Goal: Communication & Community: Answer question/provide support

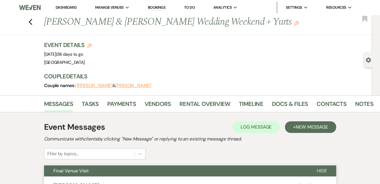
click at [72, 9] on link "Dashboard" at bounding box center [66, 7] width 21 height 5
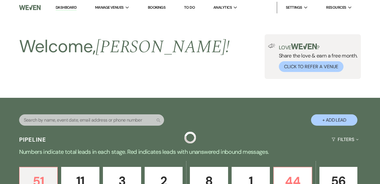
click at [70, 6] on link "Dashboard" at bounding box center [66, 8] width 21 height 6
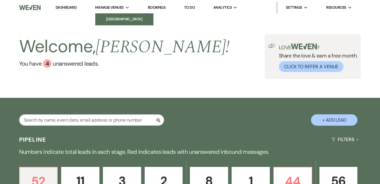
click at [118, 20] on li "[GEOGRAPHIC_DATA]" at bounding box center [124, 19] width 52 height 6
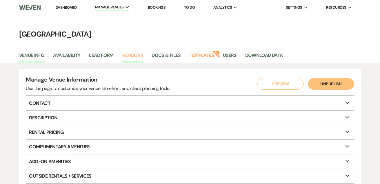
click at [135, 56] on link "Vendors" at bounding box center [132, 57] width 21 height 11
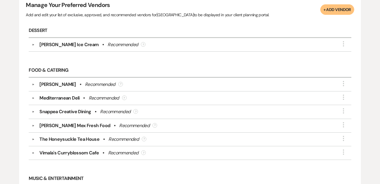
scroll to position [79, 0]
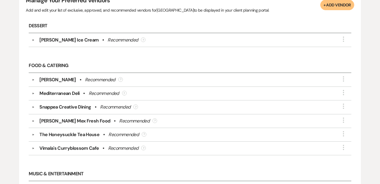
click at [345, 5] on button "+ Add Vendor" at bounding box center [337, 5] width 34 height 10
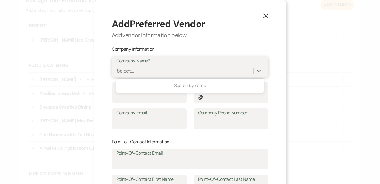
click at [200, 72] on div "Select..." at bounding box center [184, 71] width 137 height 10
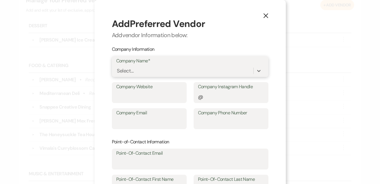
click at [200, 72] on div "Select..." at bounding box center [184, 71] width 137 height 10
click at [260, 70] on icon at bounding box center [258, 71] width 3 height 2
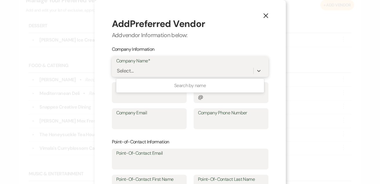
click at [227, 71] on div "Select..." at bounding box center [184, 71] width 137 height 10
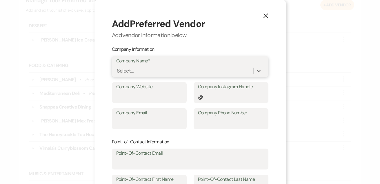
click at [211, 66] on div "Select..." at bounding box center [184, 71] width 137 height 10
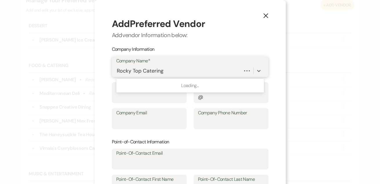
type input "Rocky Top Catering"
click at [168, 71] on div "Select..." at bounding box center [185, 71] width 137 height 10
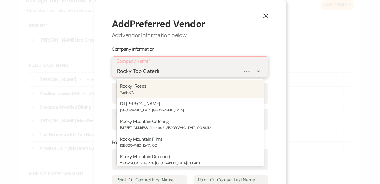
type input "Rocky Top Catering"
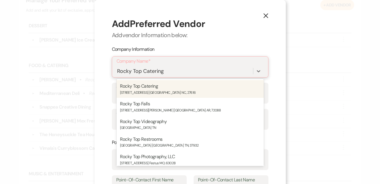
click at [163, 90] on p "[GEOGRAPHIC_DATA], 27616" at bounding box center [172, 93] width 47 height 6
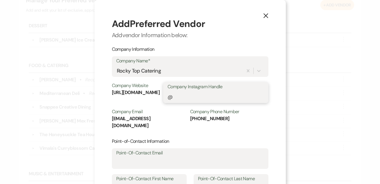
paste input "rocky_top_caters"
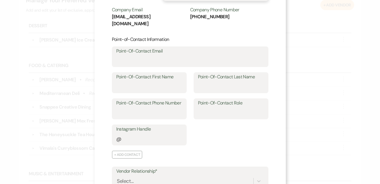
scroll to position [99, 0]
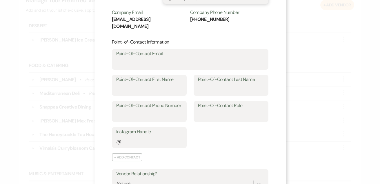
type input "rocky_top_caters"
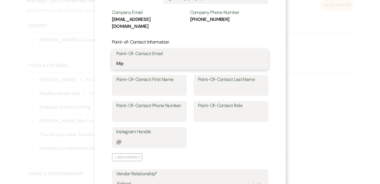
type input "M"
paste input "[EMAIL_ADDRESS][DOMAIN_NAME]"
type input "[EMAIL_ADDRESS][DOMAIN_NAME]"
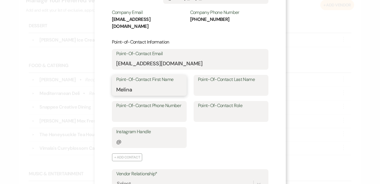
type input "Melina"
type input "Oxer"
paste input "(919) 850-2340 ext. 104"
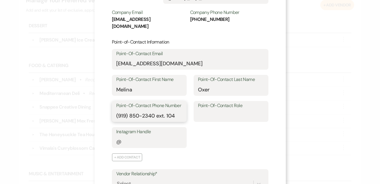
type input "(919) 850-2340 ext. 104"
click at [233, 110] on input "Point-Of-Contact Role" at bounding box center [231, 115] width 66 height 11
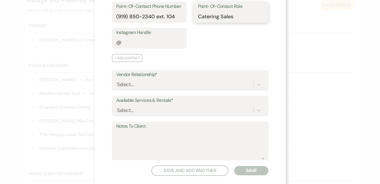
scroll to position [198, 0]
type input "Catering Sales"
click at [203, 79] on div "Select..." at bounding box center [184, 84] width 137 height 10
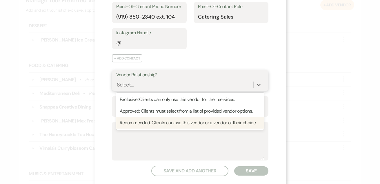
click at [189, 117] on div "Recommended: Clients can use this vendor or a vendor of their choice." at bounding box center [190, 123] width 148 height 12
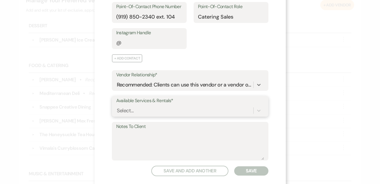
scroll to position [210, 0]
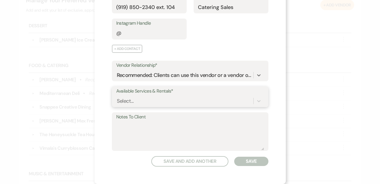
click at [185, 105] on div "Select..." at bounding box center [190, 100] width 148 height 11
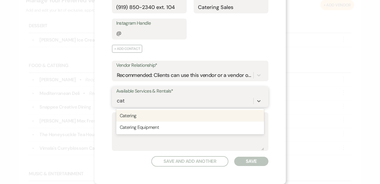
scroll to position [198, 0]
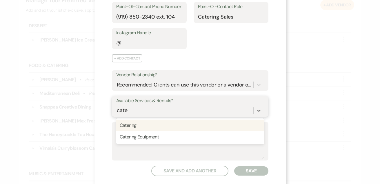
type input "cater"
click at [180, 119] on div "Catering" at bounding box center [190, 125] width 148 height 12
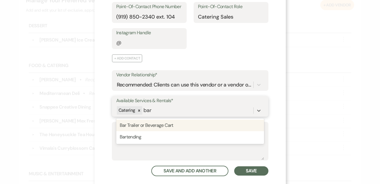
type input "bart"
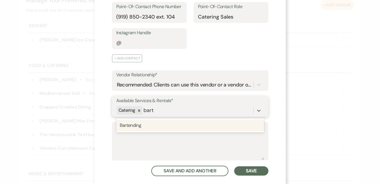
click at [176, 122] on div "Bartending" at bounding box center [190, 125] width 148 height 14
click at [175, 119] on div "Bartending" at bounding box center [190, 125] width 148 height 12
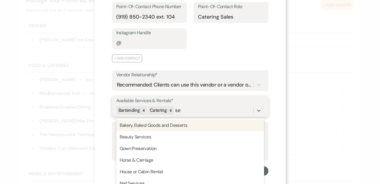
type input "s"
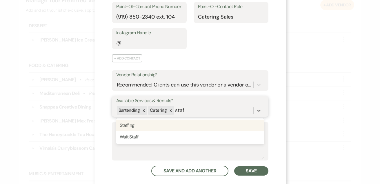
type input "staff"
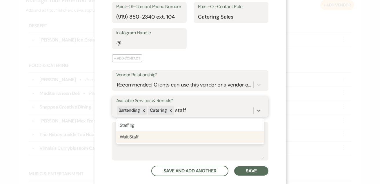
click at [159, 131] on div "Wait Staff" at bounding box center [190, 137] width 148 height 12
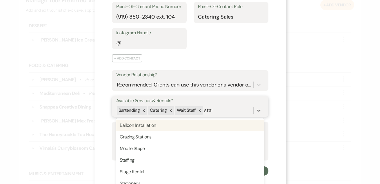
type input "staff"
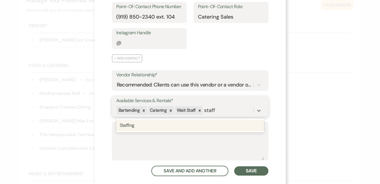
click at [162, 119] on div "Staffing" at bounding box center [190, 125] width 148 height 12
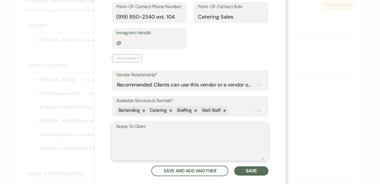
click at [160, 131] on textarea "Notes To Client" at bounding box center [190, 145] width 148 height 29
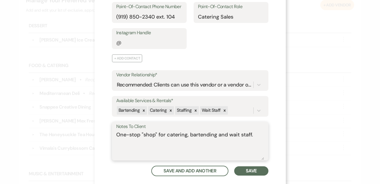
type textarea "One-stop "shop" for catering, bartending and wait staff."
click at [264, 166] on button "Save" at bounding box center [251, 170] width 34 height 9
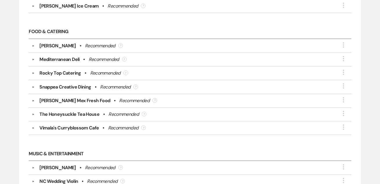
scroll to position [153, 0]
click at [132, 44] on div "[PERSON_NAME] • Recommended ?" at bounding box center [192, 45] width 314 height 7
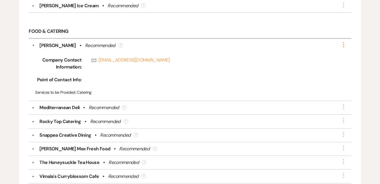
click at [342, 44] on icon "More" at bounding box center [343, 44] width 7 height 7
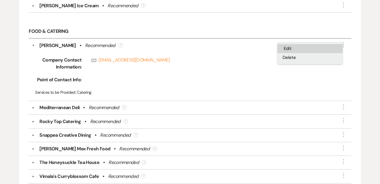
click at [323, 50] on button "Edit" at bounding box center [310, 48] width 65 height 9
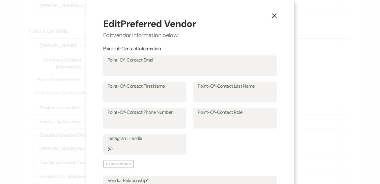
scroll to position [0, 0]
click at [276, 15] on use "button" at bounding box center [274, 15] width 5 height 5
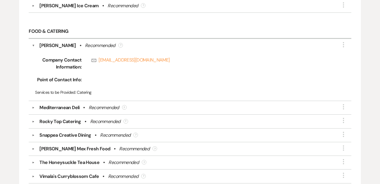
click at [107, 104] on div "Recommended" at bounding box center [104, 107] width 30 height 7
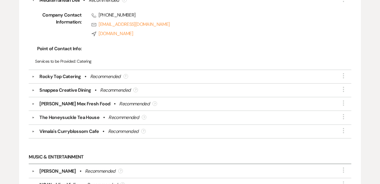
scroll to position [262, 0]
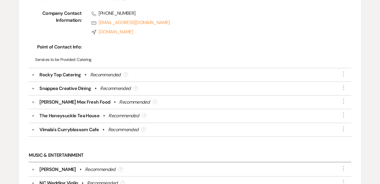
click at [110, 78] on div "▼ Rocky Top Catering • Recommended ? More" at bounding box center [190, 75] width 323 height 14
click at [111, 75] on div "Recommended" at bounding box center [105, 74] width 30 height 7
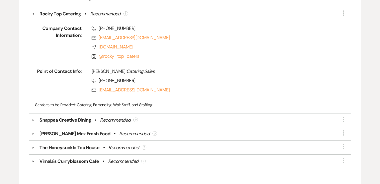
scroll to position [325, 0]
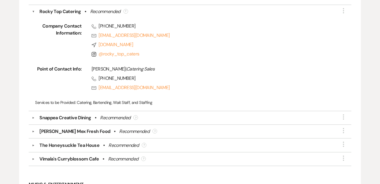
click at [114, 114] on div "Recommended" at bounding box center [115, 117] width 30 height 7
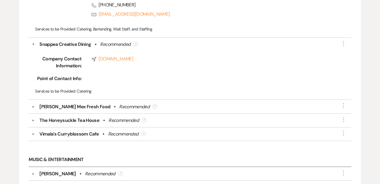
scroll to position [401, 0]
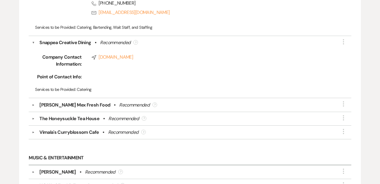
click at [115, 107] on div "▼ [PERSON_NAME] Mex Fresh Food • Recommended ? More" at bounding box center [190, 105] width 323 height 14
click at [122, 102] on div "Recommended" at bounding box center [134, 105] width 30 height 7
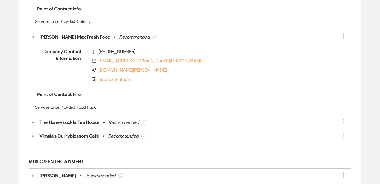
scroll to position [470, 0]
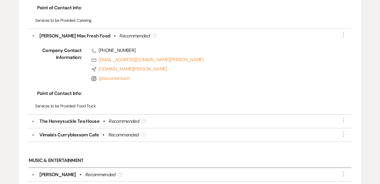
click at [119, 119] on div "Recommended" at bounding box center [123, 121] width 30 height 7
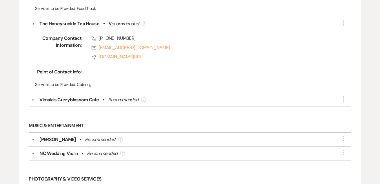
click at [122, 102] on div "Recommended" at bounding box center [123, 99] width 30 height 7
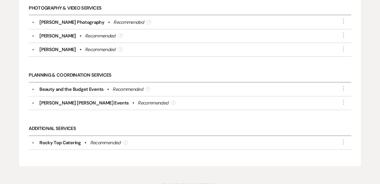
scroll to position [805, 0]
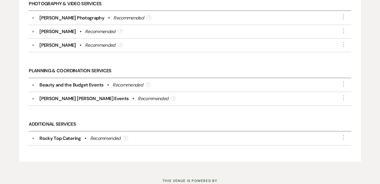
click at [134, 42] on div "[PERSON_NAME] • Recommended ?" at bounding box center [192, 45] width 314 height 7
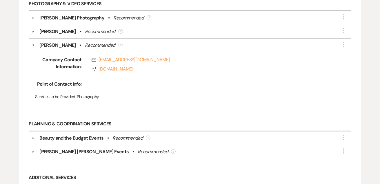
click at [327, 42] on div "[PERSON_NAME] • Recommended ?" at bounding box center [192, 45] width 314 height 7
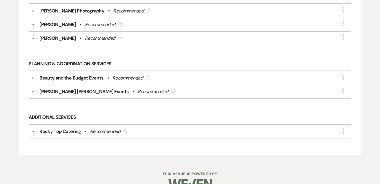
scroll to position [813, 0]
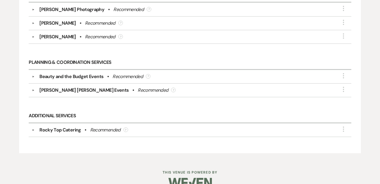
click at [215, 133] on div "▼ Rocky Top Catering • Recommended ? More" at bounding box center [190, 130] width 323 height 14
click at [217, 127] on div "Rocky Top Catering • Recommended ?" at bounding box center [192, 129] width 314 height 7
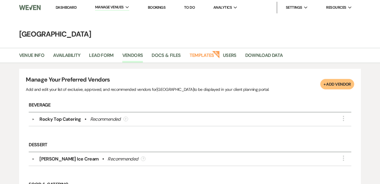
scroll to position [0, 0]
click at [64, 7] on link "Dashboard" at bounding box center [66, 7] width 21 height 5
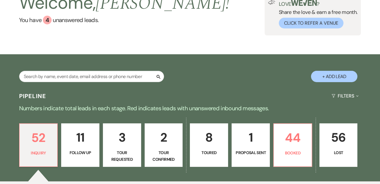
scroll to position [68, 0]
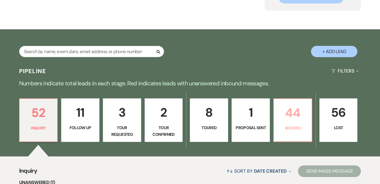
click at [289, 125] on p "Booked" at bounding box center [293, 128] width 31 height 6
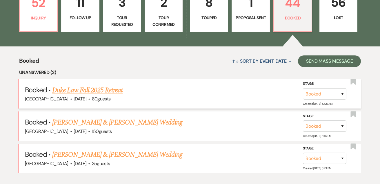
scroll to position [189, 0]
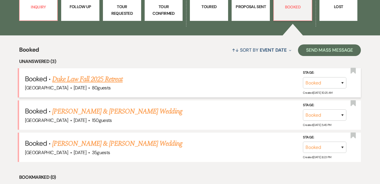
click at [107, 79] on link "Duke Law Fall 2025 Retreat" at bounding box center [87, 79] width 70 height 10
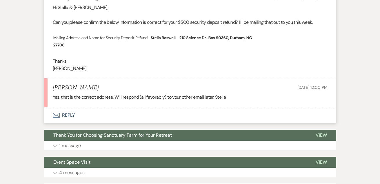
scroll to position [183, 0]
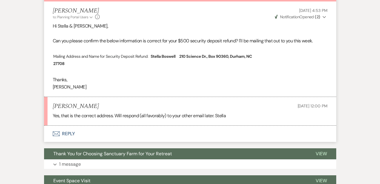
click at [68, 131] on button "Envelope Reply" at bounding box center [190, 134] width 292 height 16
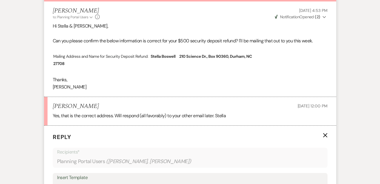
scroll to position [285, 0]
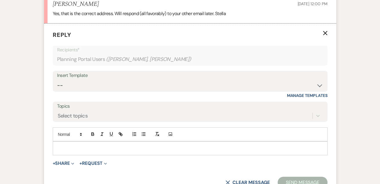
click at [78, 142] on div at bounding box center [190, 148] width 274 height 13
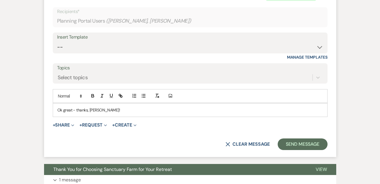
scroll to position [329, 0]
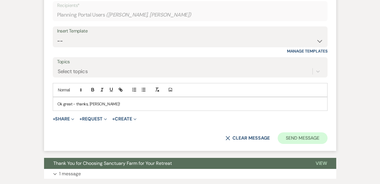
click at [298, 134] on button "Send Message" at bounding box center [303, 138] width 50 height 12
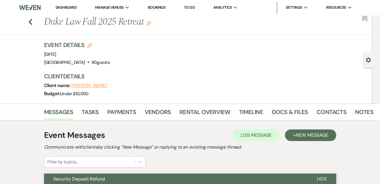
scroll to position [0, 0]
click at [33, 21] on div "Previous Duke Law Fall 2025 Retreat Edit Bookmark" at bounding box center [185, 25] width 376 height 20
click at [32, 21] on icon "Previous" at bounding box center [30, 22] width 4 height 7
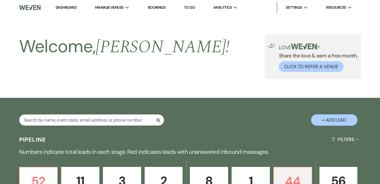
scroll to position [189, 0]
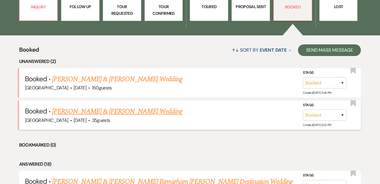
click at [87, 112] on link "[PERSON_NAME] & [PERSON_NAME] Wedding" at bounding box center [117, 111] width 130 height 10
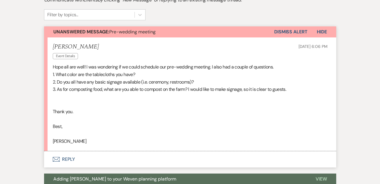
scroll to position [157, 0]
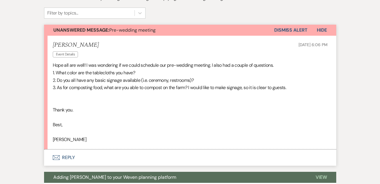
click at [64, 156] on button "Envelope Reply" at bounding box center [190, 157] width 292 height 16
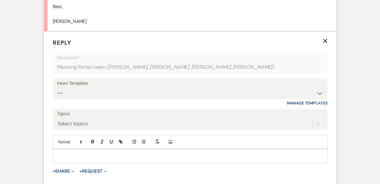
scroll to position [297, 0]
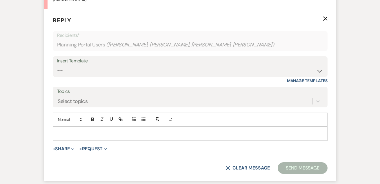
click at [73, 127] on div at bounding box center [190, 133] width 274 height 13
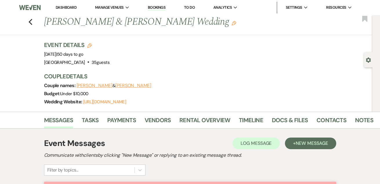
scroll to position [0, 0]
click at [160, 122] on link "Vendors" at bounding box center [158, 121] width 26 height 13
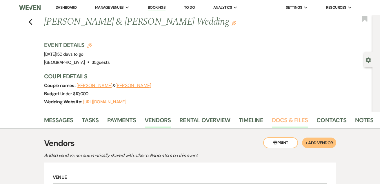
click at [282, 119] on link "Docs & Files" at bounding box center [290, 121] width 36 height 13
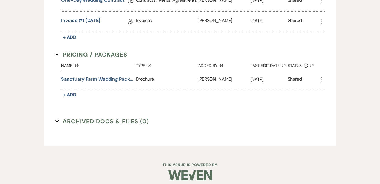
scroll to position [217, 0]
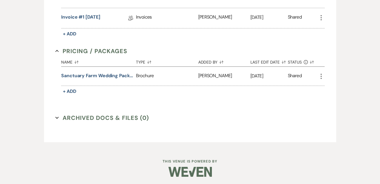
click at [104, 117] on button "Archived Docs & Files (0) Expand" at bounding box center [102, 117] width 94 height 9
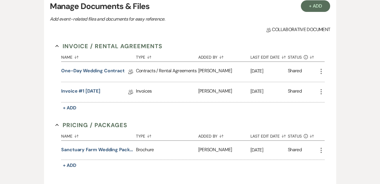
scroll to position [124, 0]
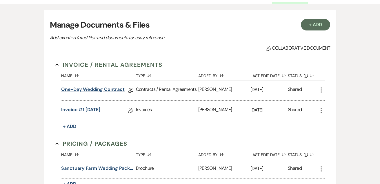
click at [111, 89] on link "One-Day Wedding Contract" at bounding box center [93, 90] width 64 height 9
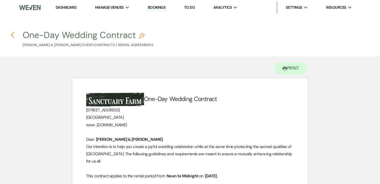
click at [15, 34] on icon "Previous" at bounding box center [12, 35] width 4 height 7
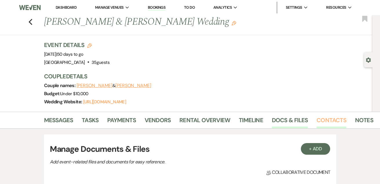
click at [336, 121] on link "Contacts" at bounding box center [332, 121] width 30 height 13
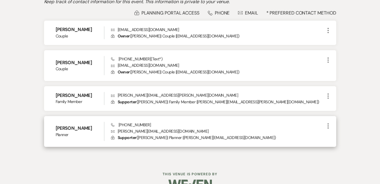
scroll to position [155, 0]
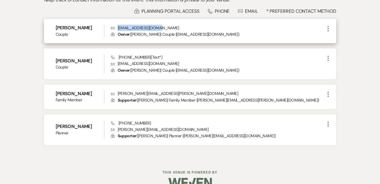
drag, startPoint x: 162, startPoint y: 27, endPoint x: 117, endPoint y: 28, distance: 45.2
click at [117, 28] on p "Envelope [EMAIL_ADDRESS][DOMAIN_NAME]" at bounding box center [218, 28] width 214 height 6
copy p "Envelope [EMAIL_ADDRESS][DOMAIN_NAME]"
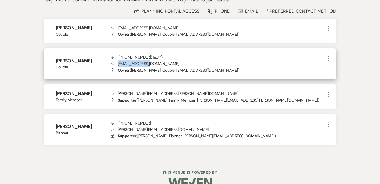
drag, startPoint x: 153, startPoint y: 64, endPoint x: 118, endPoint y: 64, distance: 34.5
click at [118, 64] on p "Envelope [EMAIL_ADDRESS][DOMAIN_NAME]" at bounding box center [218, 63] width 214 height 6
copy p "Envelope [EMAIL_ADDRESS][DOMAIN_NAME]"
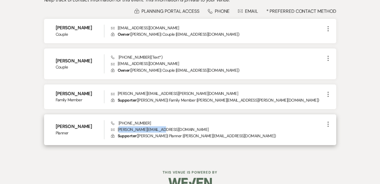
drag, startPoint x: 161, startPoint y: 128, endPoint x: 119, endPoint y: 128, distance: 42.1
click at [119, 128] on p "Envelope [PERSON_NAME][EMAIL_ADDRESS][DOMAIN_NAME]" at bounding box center [218, 129] width 214 height 6
copy p "[EMAIL_ADDRESS][DOMAIN_NAME]"
click at [160, 127] on p "Envelope [PERSON_NAME][EMAIL_ADDRESS][DOMAIN_NAME]" at bounding box center [218, 129] width 214 height 6
drag, startPoint x: 162, startPoint y: 128, endPoint x: 117, endPoint y: 130, distance: 44.4
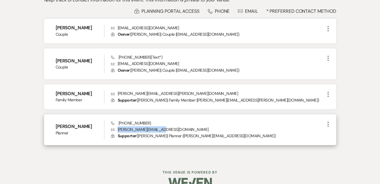
click at [117, 130] on p "Envelope [PERSON_NAME][EMAIL_ADDRESS][DOMAIN_NAME]" at bounding box center [218, 129] width 214 height 6
copy p "Envelope [PERSON_NAME][EMAIL_ADDRESS][DOMAIN_NAME]"
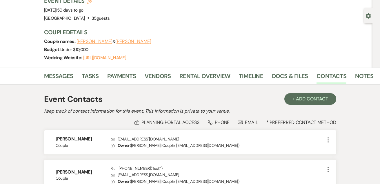
scroll to position [27, 0]
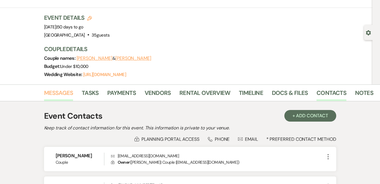
click at [61, 90] on link "Messages" at bounding box center [58, 94] width 29 height 13
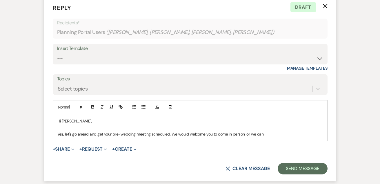
scroll to position [318, 0]
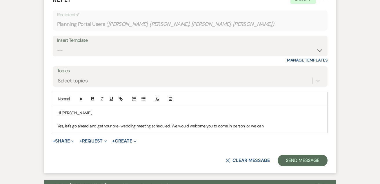
click at [156, 123] on p "Yes, let's go ahead and get your pre-wedding meeting scheduled. We would welcom…" at bounding box center [190, 126] width 266 height 6
click at [71, 110] on p "Hi [PERSON_NAME]," at bounding box center [190, 113] width 266 height 6
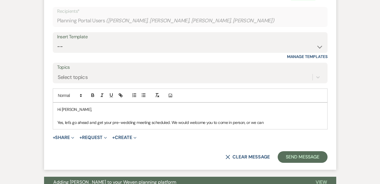
scroll to position [323, 0]
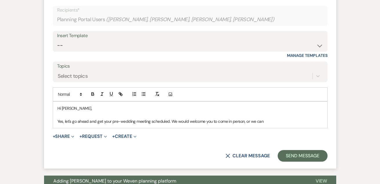
click at [271, 118] on p "Yes, let's go ahead and get your pre-wedding meeting scheduled. We would welcom…" at bounding box center [190, 121] width 266 height 6
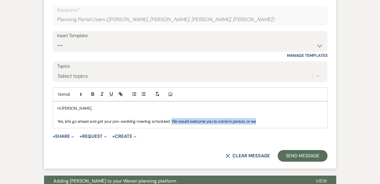
drag, startPoint x: 280, startPoint y: 119, endPoint x: 171, endPoint y: 118, distance: 109.6
click at [171, 118] on p "Yes, let's go ahead and get your pre-wedding meeting scheduled. We would welcom…" at bounding box center [190, 121] width 266 height 6
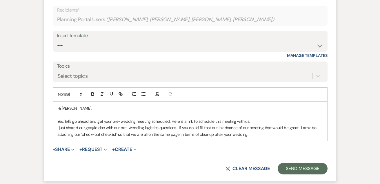
scroll to position [326, 0]
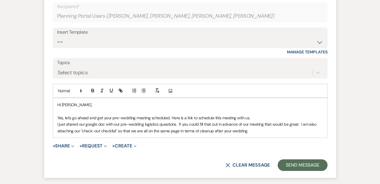
click at [171, 115] on p "Yes, let's go ahead and get your pre-wedding meeting scheduled. Here is a link …" at bounding box center [190, 118] width 266 height 6
drag, startPoint x: 195, startPoint y: 114, endPoint x: 227, endPoint y: 113, distance: 32.2
click at [227, 115] on p "Yes, let's go ahead and get your pre-wedding meeting scheduled. Exciting to be …" at bounding box center [190, 118] width 266 height 6
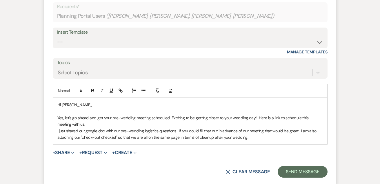
click at [170, 115] on p "Yes, let's go ahead and get your pre-wedding meeting scheduled. Exciting to be …" at bounding box center [190, 121] width 266 height 13
click at [174, 119] on p "Yes, let's go ahead and get your pre-wedding meeting scheduled. Exciting to be …" at bounding box center [190, 121] width 266 height 13
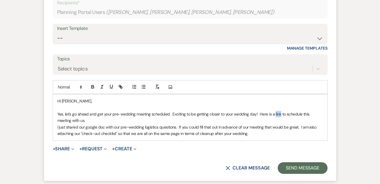
drag, startPoint x: 279, startPoint y: 110, endPoint x: 273, endPoint y: 110, distance: 5.8
click at [273, 111] on p "Yes, let's go ahead and get your pre-wedding meeting scheduled. Exciting to be …" at bounding box center [190, 117] width 266 height 13
click at [120, 84] on icon "button" at bounding box center [120, 86] width 5 height 5
paste input "[URL][DOMAIN_NAME]"
type input "[URL][DOMAIN_NAME]"
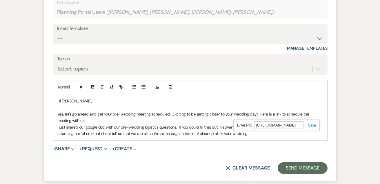
click at [312, 123] on link at bounding box center [310, 125] width 12 height 4
click at [294, 126] on p "I just shared our google doc with our pre-wedding logistics questions. If you c…" at bounding box center [190, 130] width 266 height 13
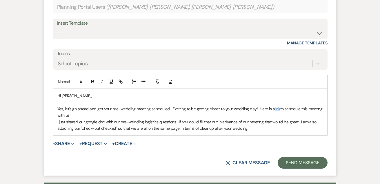
scroll to position [336, 0]
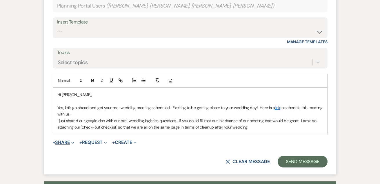
click at [69, 140] on button "+ Share Expand" at bounding box center [64, 142] width 22 height 5
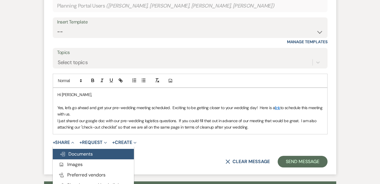
click at [71, 151] on span "Doc Upload Documents" at bounding box center [76, 154] width 33 height 6
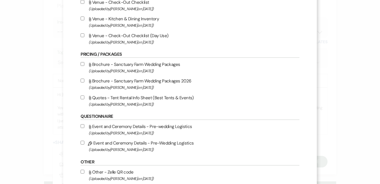
scroll to position [501, 0]
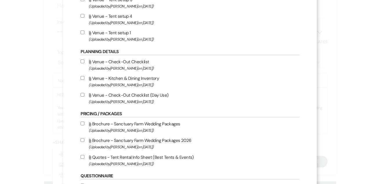
click at [84, 97] on input "Attach File Venue - Check-Out Checklist (Day Use) (Uploaded by [PERSON_NAME] on…" at bounding box center [83, 95] width 4 height 4
checkbox input "true"
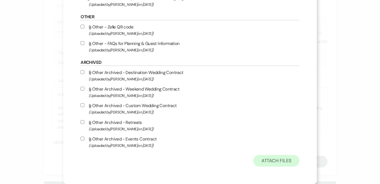
scroll to position [725, 0]
click at [253, 157] on button "Attach Files" at bounding box center [276, 161] width 46 height 12
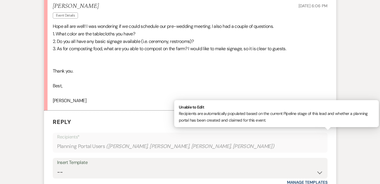
scroll to position [157, 0]
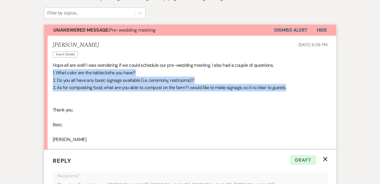
drag, startPoint x: 296, startPoint y: 89, endPoint x: 39, endPoint y: 68, distance: 257.8
copy div "1. What color are the tablecloths you have? 2. Do you all have any basic signag…"
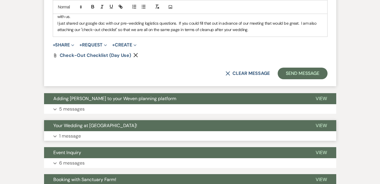
scroll to position [385, 0]
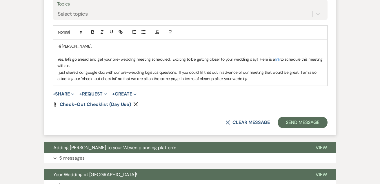
click at [267, 75] on p "I just shared our google doc with our pre-wedding logistics questions. If you c…" at bounding box center [190, 75] width 266 height 13
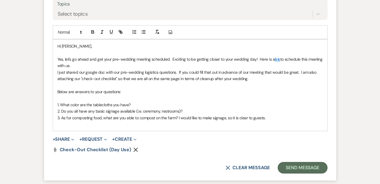
click at [179, 102] on p "1. What color are the tablecloths you have?" at bounding box center [190, 105] width 266 height 6
click at [160, 102] on p "1. What color are the tablecloths you have?" at bounding box center [190, 105] width 266 height 6
click at [68, 137] on button "+ Share Expand" at bounding box center [64, 139] width 22 height 5
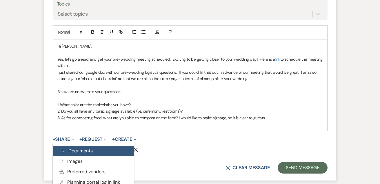
click at [72, 148] on span "Doc Upload Documents" at bounding box center [76, 151] width 33 height 6
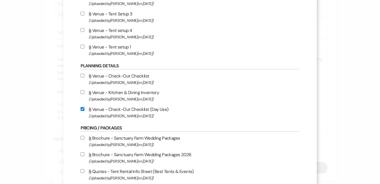
scroll to position [470, 0]
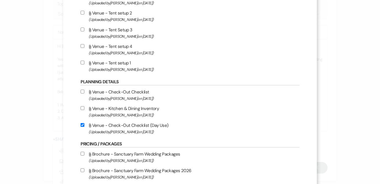
click at [84, 110] on input "Attach File Venue - Kitchen & Dining Inventory (Uploaded by [PERSON_NAME] on [D…" at bounding box center [83, 108] width 4 height 4
checkbox input "true"
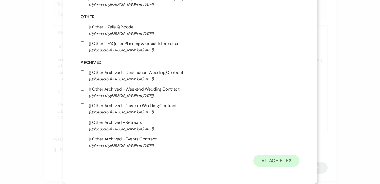
scroll to position [725, 0]
click at [253, 160] on button "Attach Files" at bounding box center [276, 161] width 46 height 12
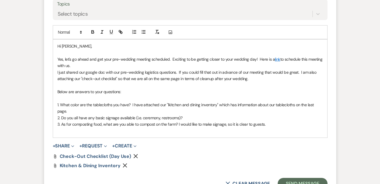
click at [168, 102] on span "1. What color are the tablecloths you have? I have attached our "lkitchen and d…" at bounding box center [186, 108] width 258 height 12
click at [169, 102] on span "1. What color are the tablecloths you have? I have attached our "lkitchen and d…" at bounding box center [186, 108] width 258 height 12
click at [167, 106] on p "1. What color are the tablecloths you have? I have attached our "kitchen and di…" at bounding box center [190, 108] width 266 height 13
click at [196, 115] on p "2. Do you all have any basic signage available (i.e. ceremony, restrooms)?" at bounding box center [190, 118] width 266 height 6
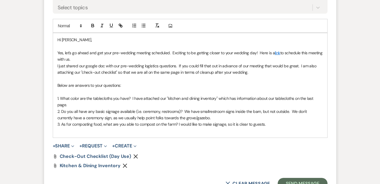
scroll to position [391, 0]
click at [279, 127] on p at bounding box center [190, 130] width 266 height 6
click at [276, 121] on p "3. As for composting food, what are you able to compost on the farm? I would li…" at bounding box center [190, 124] width 266 height 6
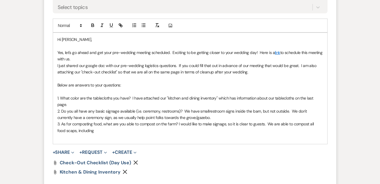
click at [61, 126] on span "3. As for composting food, what are you able to compost on the farm? I would li…" at bounding box center [186, 127] width 258 height 12
click at [94, 128] on p "3. As for composting food, what are you able to compost on the farm? I would li…" at bounding box center [190, 127] width 266 height 13
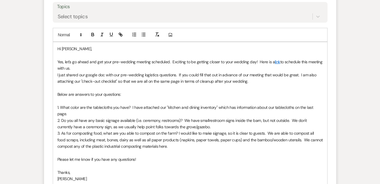
scroll to position [383, 0]
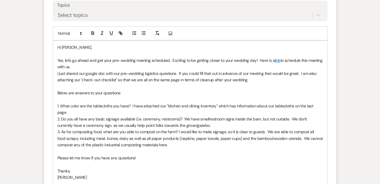
click at [218, 57] on p "Yes, let's go ahead and get your pre-wedding meeting scheduled. Exciting to be …" at bounding box center [190, 63] width 266 height 13
click at [216, 83] on p at bounding box center [190, 86] width 266 height 6
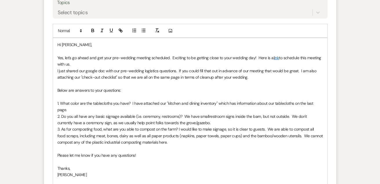
scroll to position [387, 0]
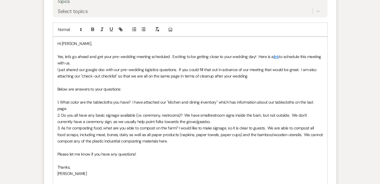
click at [180, 86] on p "Below are answers to your questions:" at bounding box center [190, 89] width 266 height 6
click at [169, 60] on p "Yes, let's go ahead and get your pre-wedding meeting scheduled. Exciting to be …" at bounding box center [190, 59] width 266 height 13
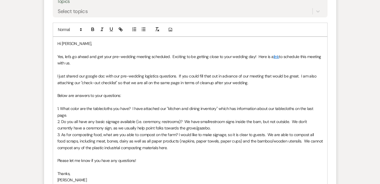
click at [170, 86] on p at bounding box center [190, 89] width 266 height 6
click at [84, 73] on p "I just shared our google doc with our pre-wedding logistics questions. If you c…" at bounding box center [190, 79] width 266 height 13
click at [117, 78] on p "I just shared a google doc with our pre-wedding logistics questions. If you cou…" at bounding box center [190, 79] width 266 height 13
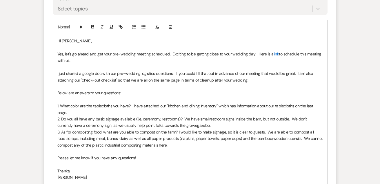
scroll to position [390, 0]
click at [110, 70] on p "I just shared a google doc with our pre-wedding logistics questions. If you cou…" at bounding box center [190, 76] width 266 height 13
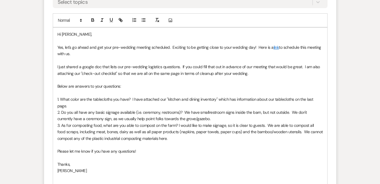
scroll to position [400, 0]
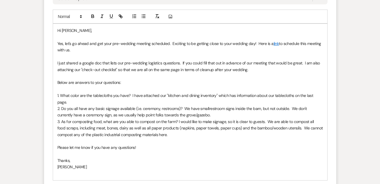
click at [119, 66] on p "I just shared a google doc that lists our pre-wedding logistics questions. If y…" at bounding box center [190, 66] width 266 height 13
click at [186, 73] on p at bounding box center [190, 76] width 266 height 6
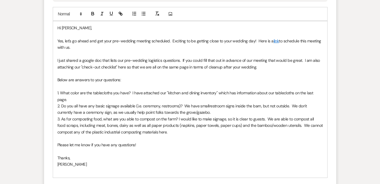
click at [172, 78] on p "Below are answers to your questions:" at bounding box center [190, 80] width 266 height 6
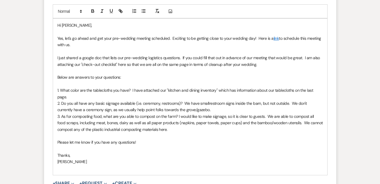
click at [169, 93] on p "1. What color are the tablecloths you have? I have attached our "kitchen and di…" at bounding box center [190, 93] width 266 height 13
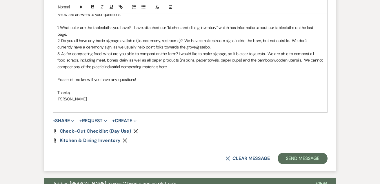
scroll to position [473, 0]
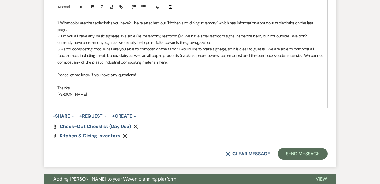
click at [118, 72] on p "Please let me know if you have any questions!" at bounding box center [190, 75] width 266 height 6
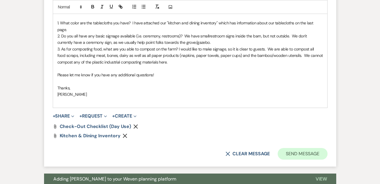
click at [294, 149] on button "Send Message" at bounding box center [303, 154] width 50 height 12
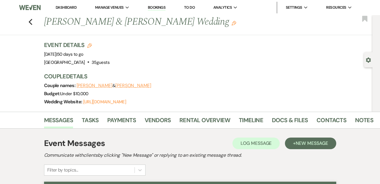
scroll to position [0, 0]
click at [31, 19] on icon "Previous" at bounding box center [30, 22] width 4 height 7
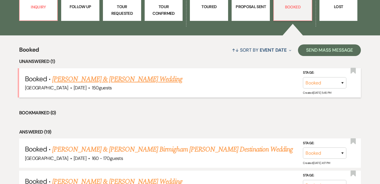
scroll to position [196, 0]
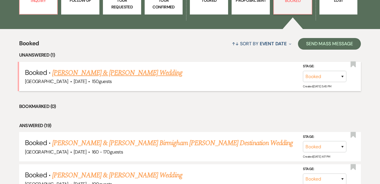
click at [155, 72] on link "[PERSON_NAME] & [PERSON_NAME] Wedding" at bounding box center [117, 73] width 130 height 10
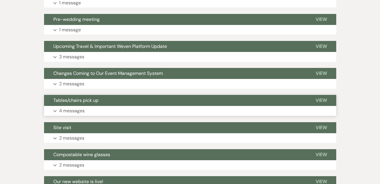
scroll to position [475, 0]
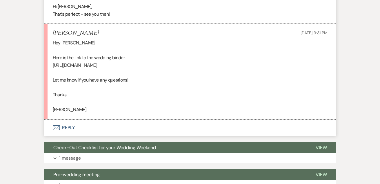
click at [66, 124] on button "Envelope Reply" at bounding box center [190, 127] width 292 height 16
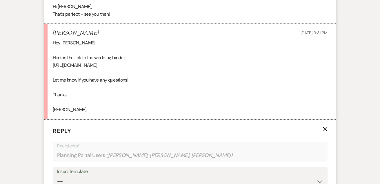
scroll to position [581, 0]
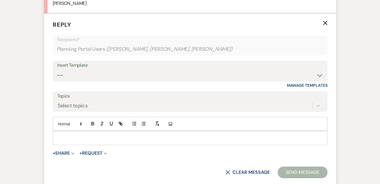
click at [88, 135] on p at bounding box center [190, 138] width 266 height 6
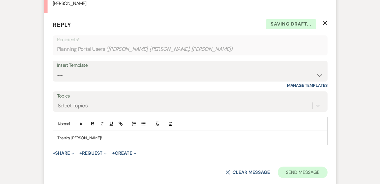
click at [296, 167] on button "Send Message" at bounding box center [303, 172] width 50 height 12
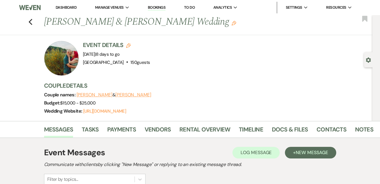
scroll to position [0, 0]
click at [31, 21] on use "button" at bounding box center [30, 22] width 4 height 6
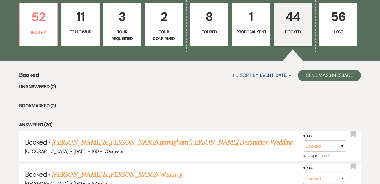
scroll to position [150, 0]
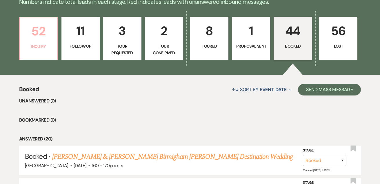
click at [46, 40] on p "52" at bounding box center [38, 30] width 31 height 19
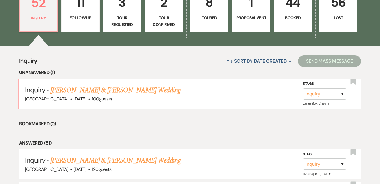
scroll to position [180, 0]
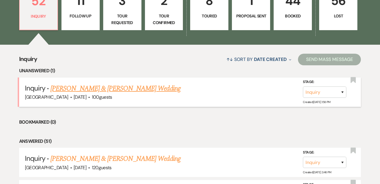
click at [104, 90] on link "[PERSON_NAME] & [PERSON_NAME] Wedding" at bounding box center [115, 88] width 130 height 10
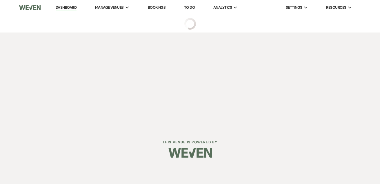
select select "5"
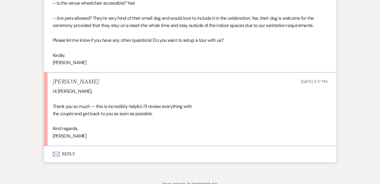
scroll to position [924, 0]
click at [66, 146] on button "Envelope Reply" at bounding box center [190, 154] width 292 height 16
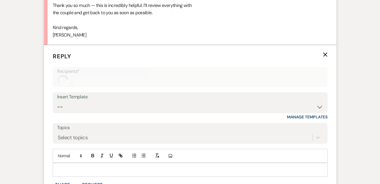
scroll to position [1039, 0]
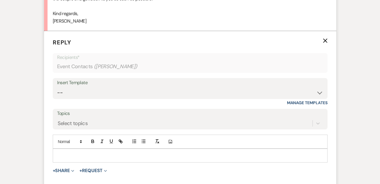
click at [75, 152] on p at bounding box center [190, 155] width 266 height 6
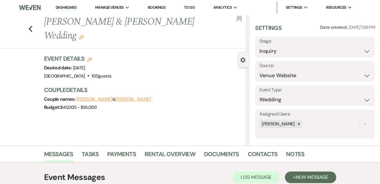
scroll to position [0, 0]
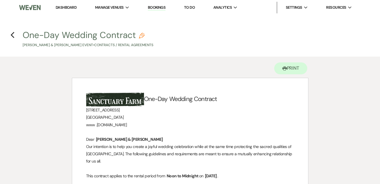
click at [69, 10] on link "Dashboard" at bounding box center [66, 7] width 21 height 5
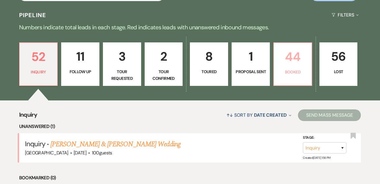
click at [300, 78] on link "44 Booked" at bounding box center [292, 64] width 39 height 44
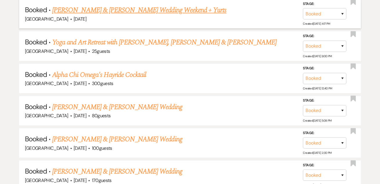
scroll to position [497, 0]
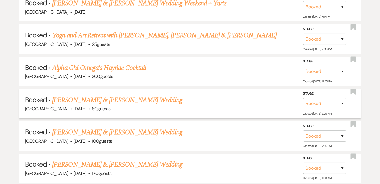
click at [138, 95] on link "[PERSON_NAME] & [PERSON_NAME] Wedding" at bounding box center [117, 100] width 130 height 10
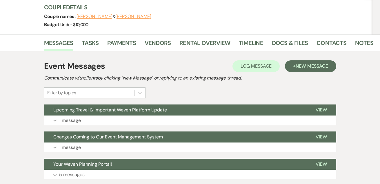
scroll to position [77, 0]
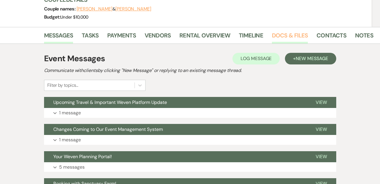
click at [287, 36] on link "Docs & Files" at bounding box center [290, 37] width 36 height 13
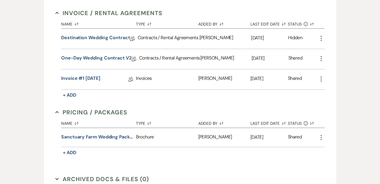
scroll to position [186, 0]
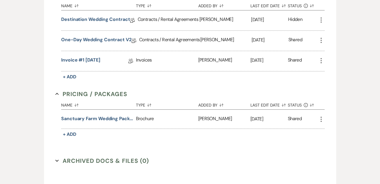
click at [324, 19] on icon "More" at bounding box center [321, 20] width 7 height 7
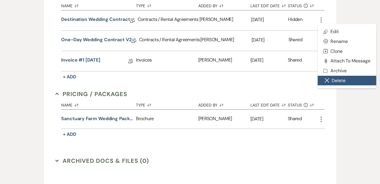
click at [345, 81] on button "Close Delete X Delete" at bounding box center [347, 81] width 59 height 10
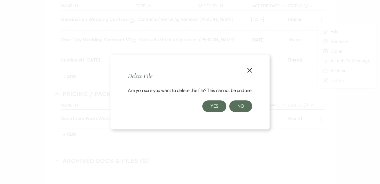
click at [216, 106] on button "Yes" at bounding box center [214, 106] width 24 height 12
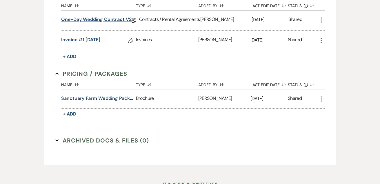
click at [102, 21] on link "One-Day Wedding Contract v2" at bounding box center [96, 20] width 70 height 9
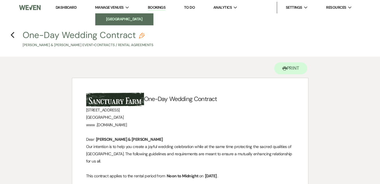
click at [116, 20] on li "[GEOGRAPHIC_DATA]" at bounding box center [124, 19] width 52 height 6
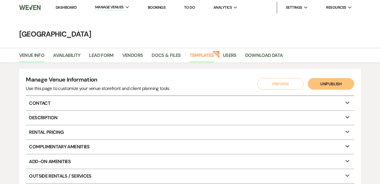
click at [197, 55] on link "Templates" at bounding box center [202, 57] width 25 height 11
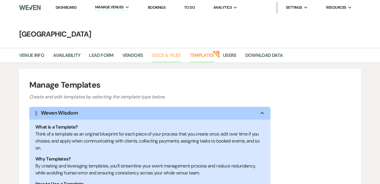
click at [170, 55] on link "Docs & Files" at bounding box center [166, 57] width 29 height 11
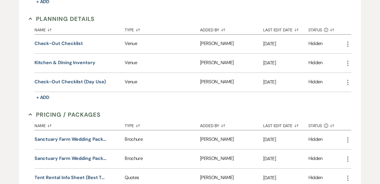
scroll to position [775, 0]
click at [86, 80] on button "Check-Out Checklist (Day Use)" at bounding box center [71, 81] width 72 height 7
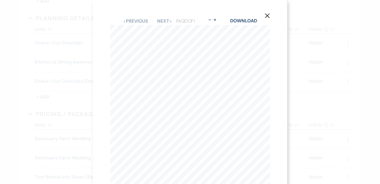
scroll to position [3, 0]
click at [267, 12] on icon "X" at bounding box center [267, 12] width 5 height 5
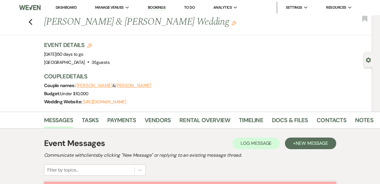
click at [65, 8] on link "Dashboard" at bounding box center [66, 7] width 21 height 5
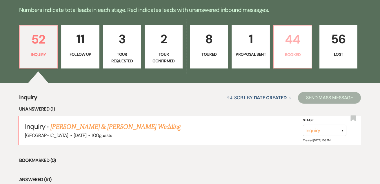
click at [297, 48] on p "44" at bounding box center [293, 39] width 31 height 19
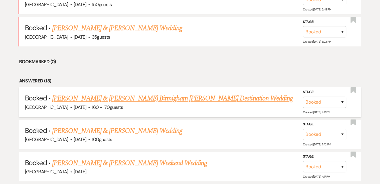
scroll to position [290, 0]
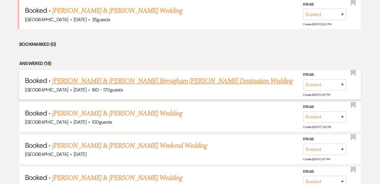
click at [142, 79] on link "[PERSON_NAME] & [PERSON_NAME] Birmigham [PERSON_NAME] Destination Wedding" at bounding box center [172, 81] width 241 height 10
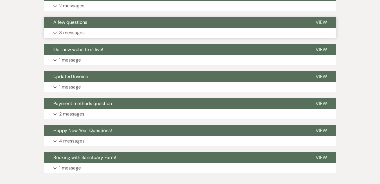
scroll to position [385, 0]
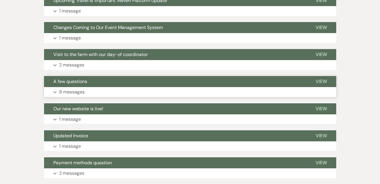
click at [130, 76] on button "A few questions" at bounding box center [175, 81] width 262 height 11
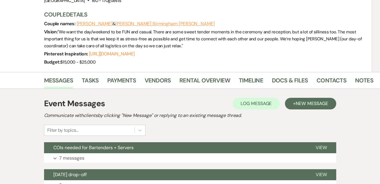
scroll to position [15, 0]
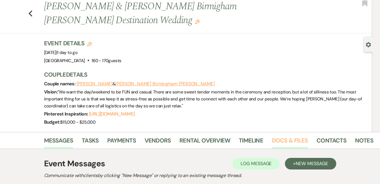
click at [288, 136] on link "Docs & Files" at bounding box center [290, 142] width 36 height 13
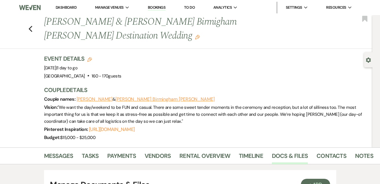
click at [71, 3] on li "Dashboard" at bounding box center [66, 8] width 27 height 12
click at [71, 6] on link "Dashboard" at bounding box center [66, 7] width 21 height 5
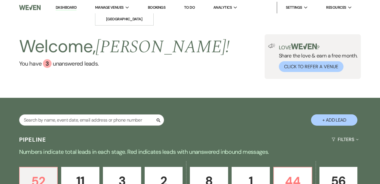
click at [116, 7] on span "Manage Venues" at bounding box center [109, 8] width 29 height 6
click at [124, 17] on li "[GEOGRAPHIC_DATA]" at bounding box center [124, 19] width 52 height 6
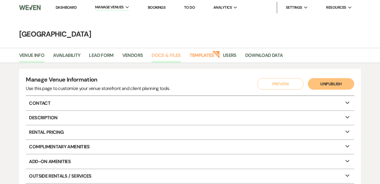
click at [169, 54] on link "Docs & Files" at bounding box center [166, 57] width 29 height 11
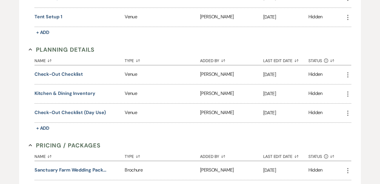
scroll to position [745, 0]
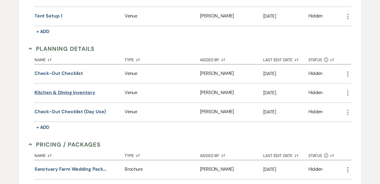
click at [81, 91] on button "Kitchen & Dining Inventory" at bounding box center [65, 92] width 61 height 7
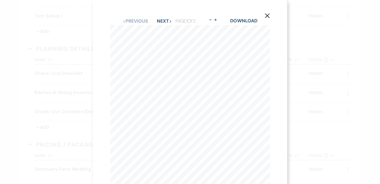
scroll to position [0, 0]
click at [160, 20] on button "Next Next" at bounding box center [164, 21] width 15 height 5
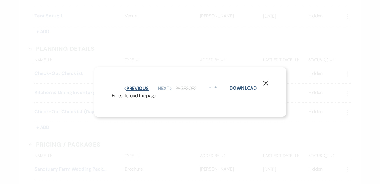
click at [138, 91] on button "Previous Previous" at bounding box center [136, 88] width 25 height 5
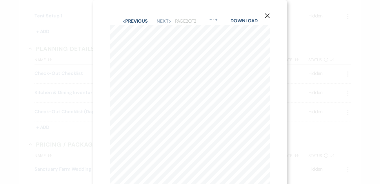
click at [135, 23] on button "Previous Previous" at bounding box center [134, 21] width 25 height 5
click at [267, 12] on button "X" at bounding box center [267, 15] width 9 height 10
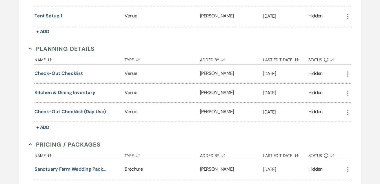
scroll to position [646, 0]
